Goal: Book appointment/travel/reservation

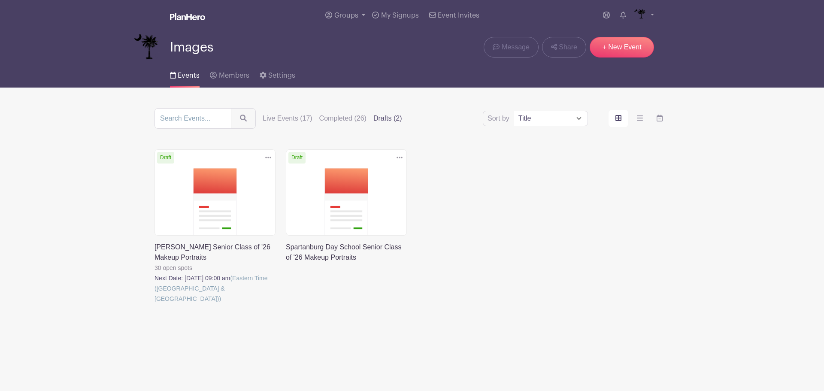
click at [280, 120] on label "Live Events (17)" at bounding box center [288, 118] width 50 height 10
click at [0, 0] on input "Live Events (17)" at bounding box center [0, 0] width 0 height 0
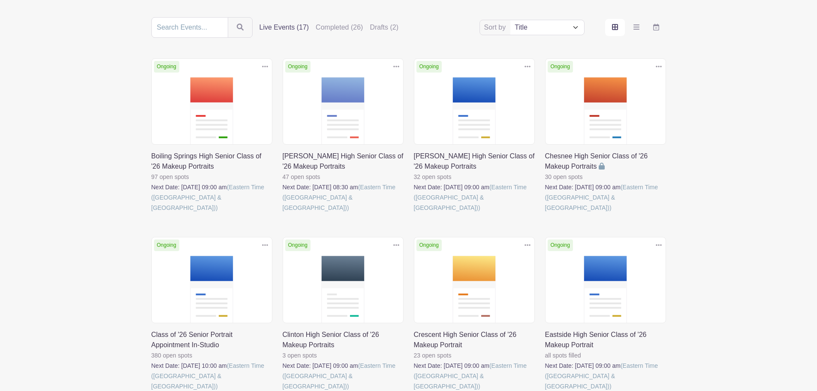
scroll to position [129, 0]
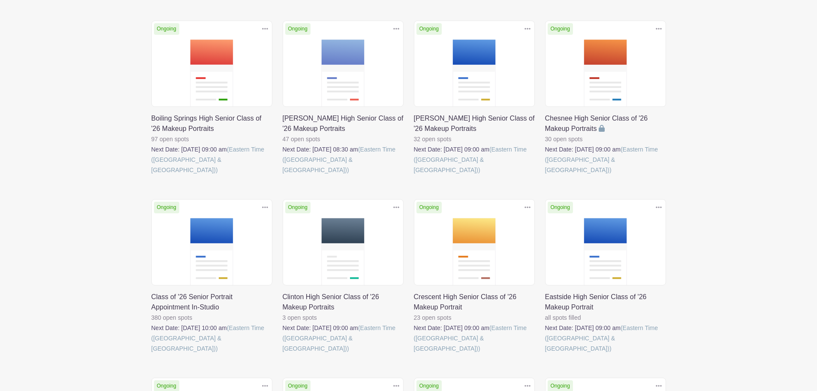
click at [151, 353] on link at bounding box center [151, 353] width 0 height 0
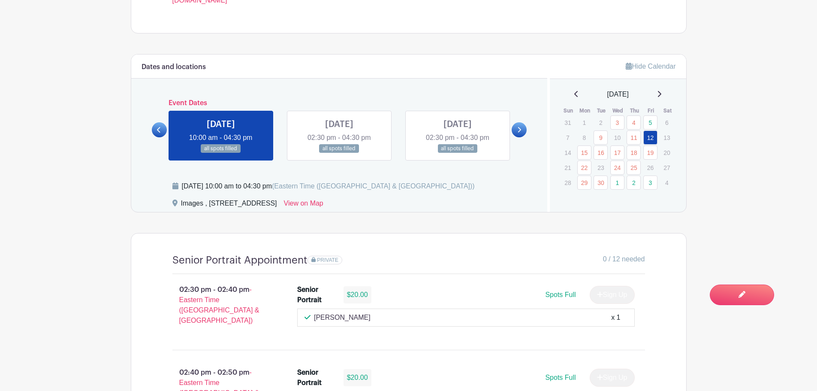
scroll to position [429, 0]
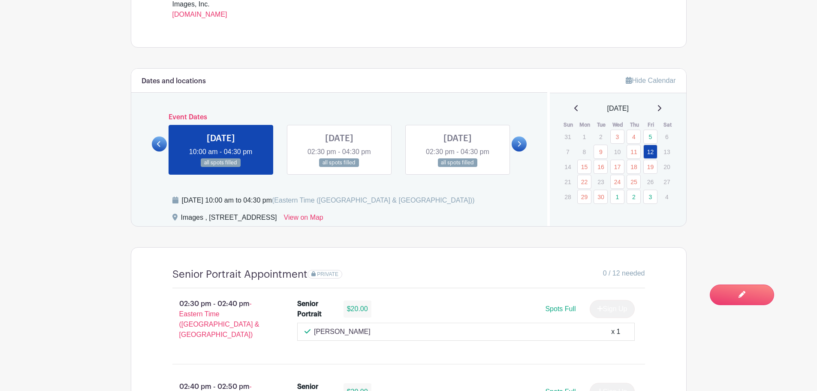
click at [339, 167] on link at bounding box center [339, 167] width 0 height 0
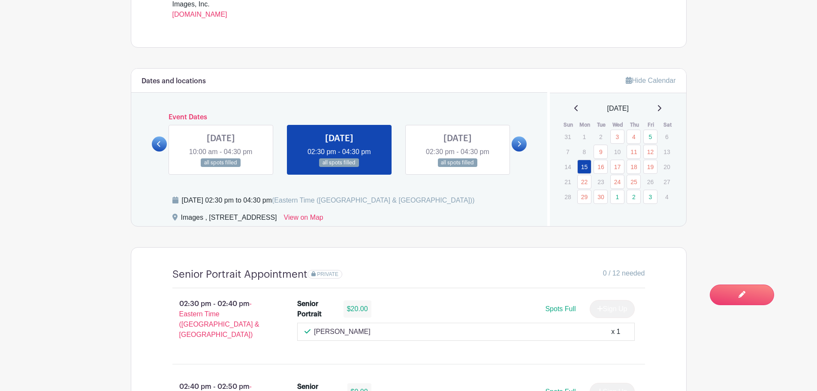
click at [661, 105] on icon at bounding box center [659, 108] width 4 height 7
